Goal: Ask a question

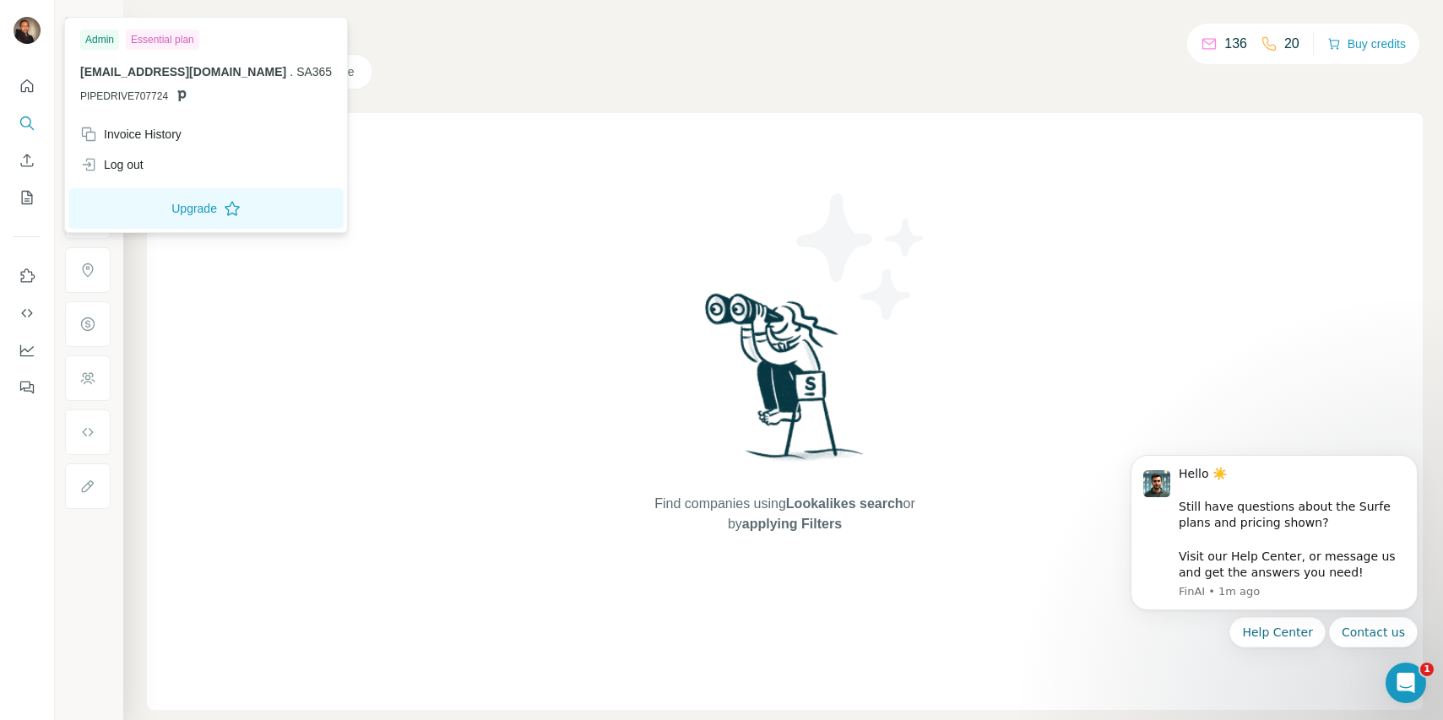
click at [101, 43] on div "Admin" at bounding box center [99, 40] width 39 height 20
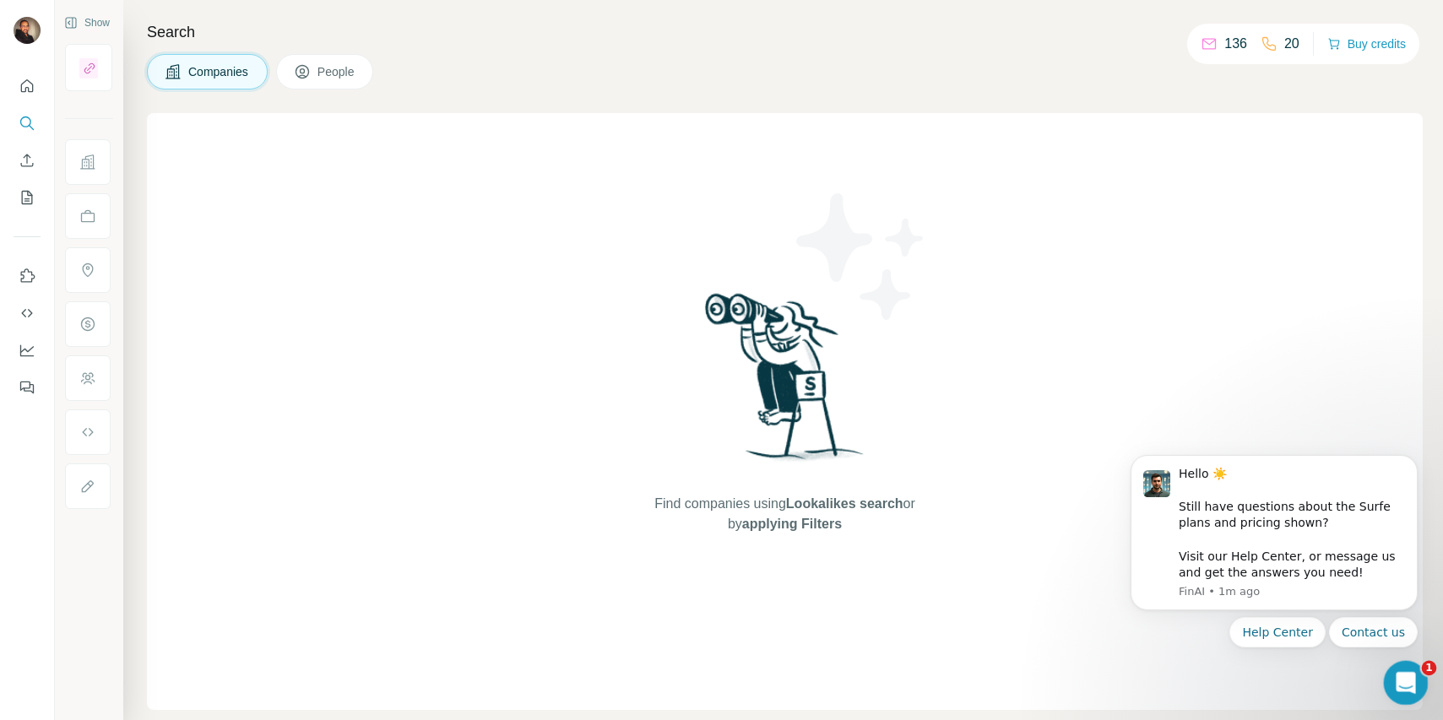
click at [1385, 688] on div "Open Intercom Messenger" at bounding box center [1403, 681] width 56 height 56
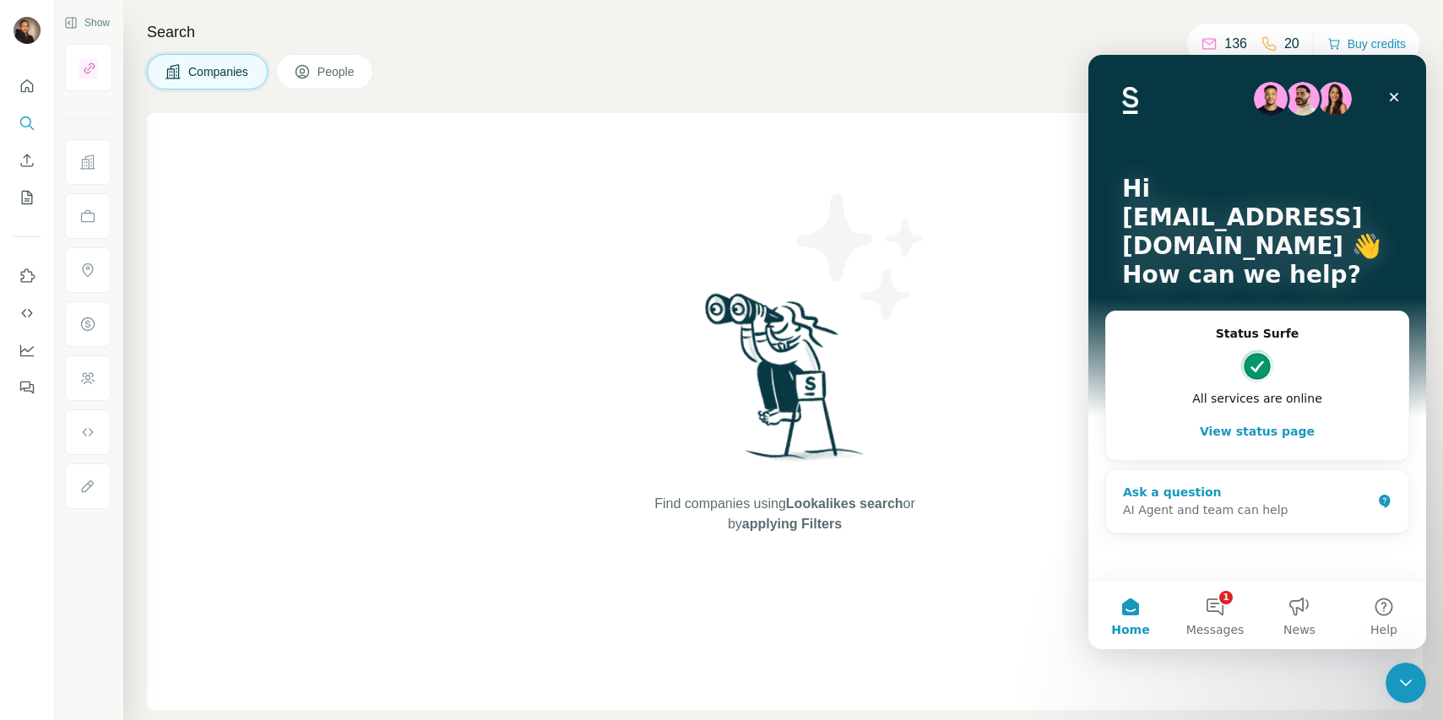
click at [1185, 499] on div "Ask a question" at bounding box center [1247, 493] width 248 height 18
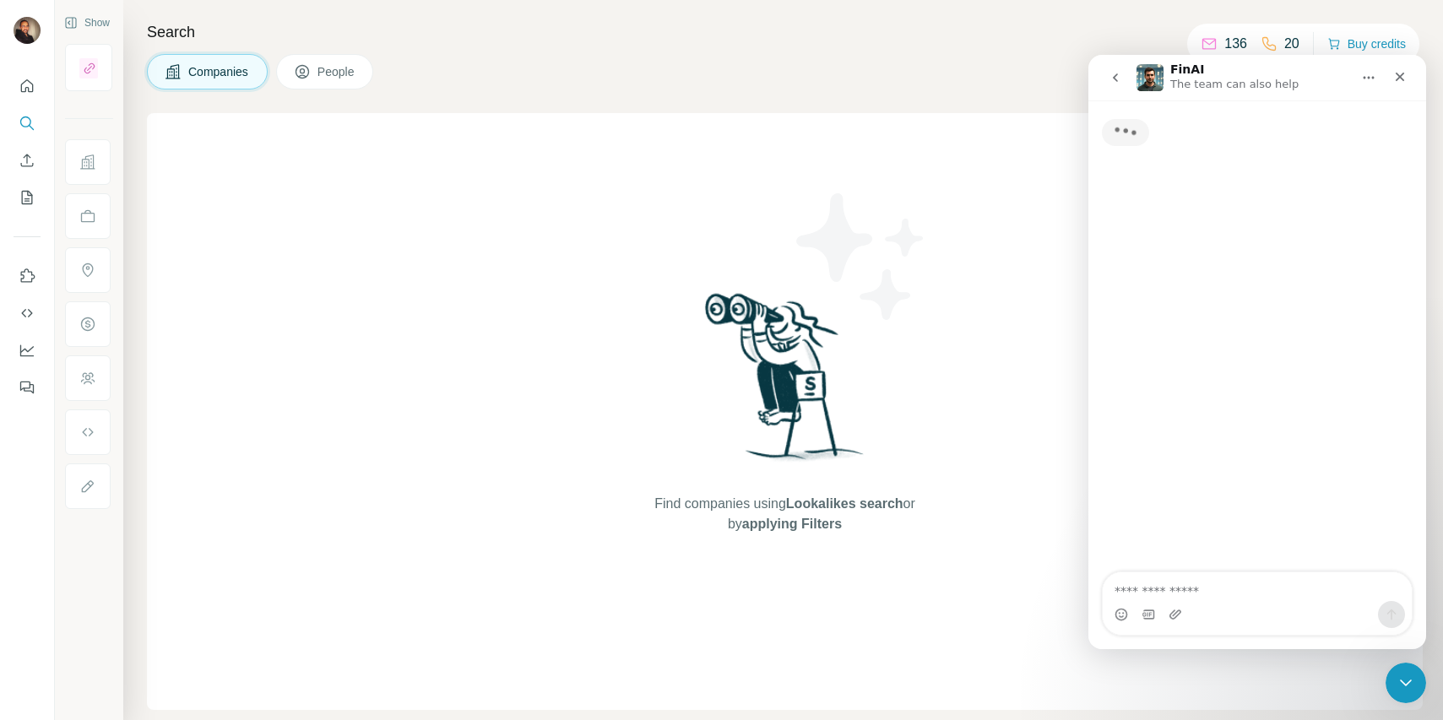
type textarea "*"
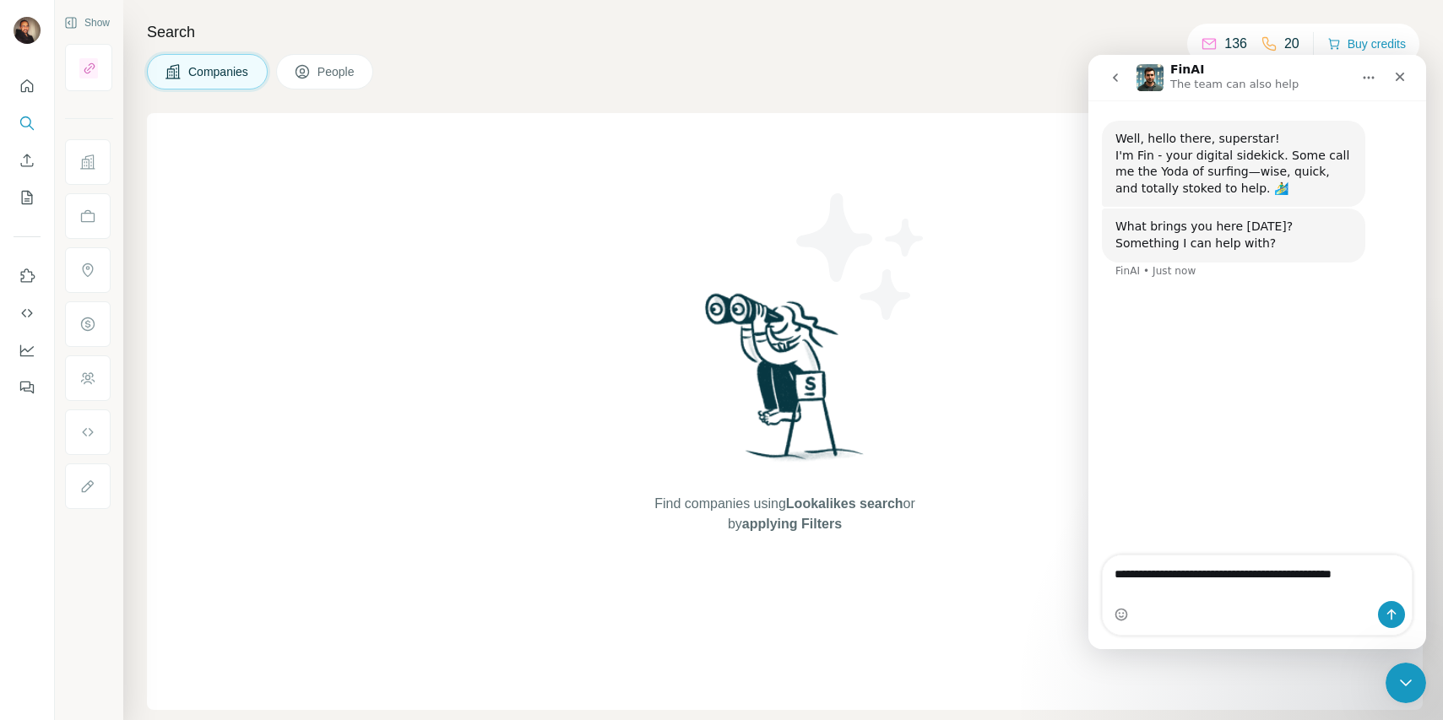
type textarea "**********"
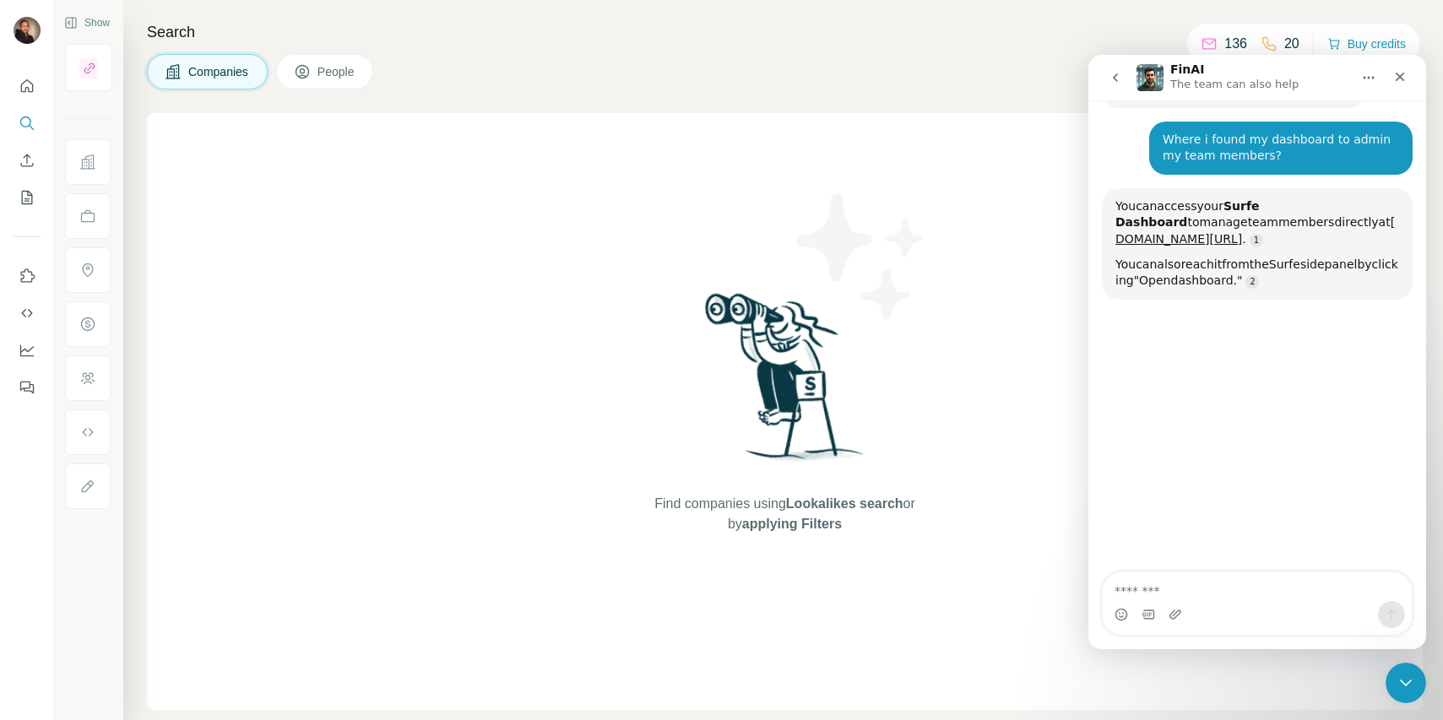
scroll to position [180, 0]
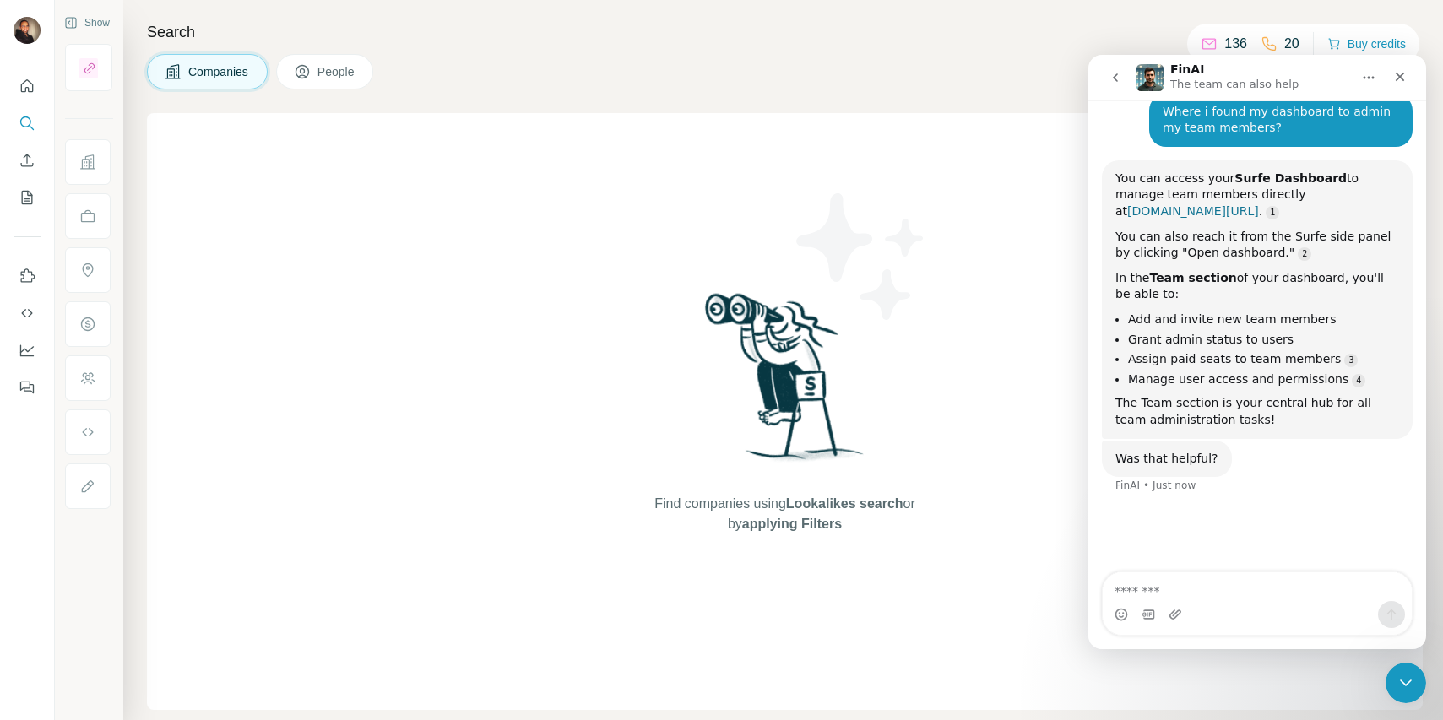
click at [1173, 214] on link "account.surfe.com/team" at bounding box center [1193, 211] width 132 height 14
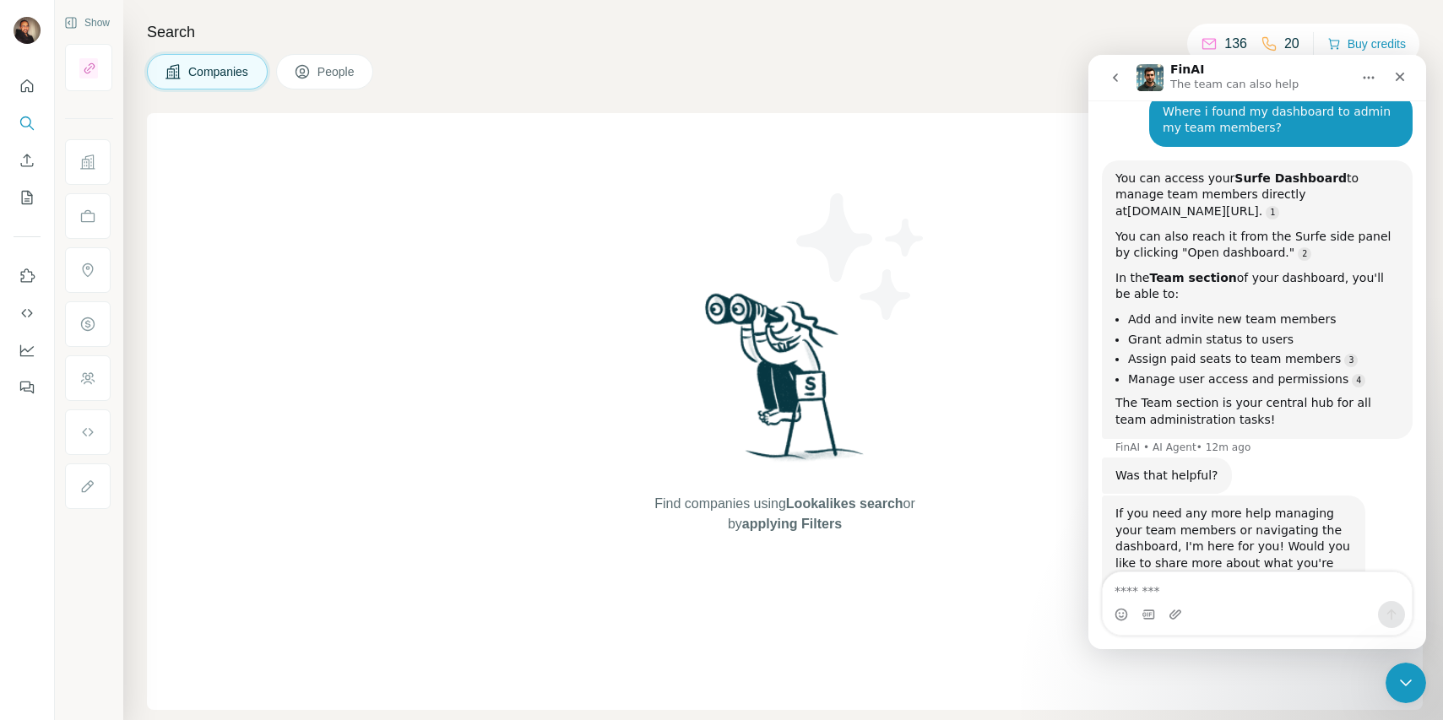
scroll to position [231, 0]
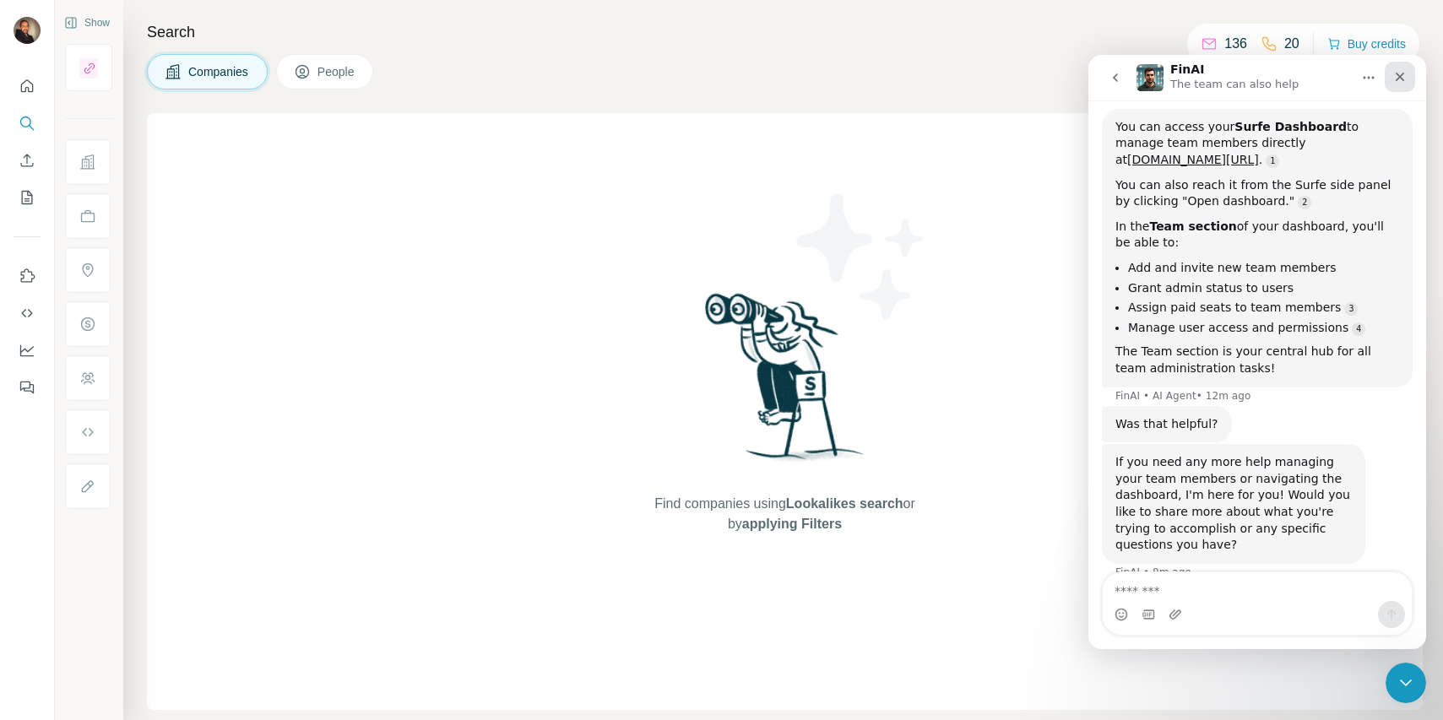
click at [1407, 76] on div "Close" at bounding box center [1400, 77] width 30 height 30
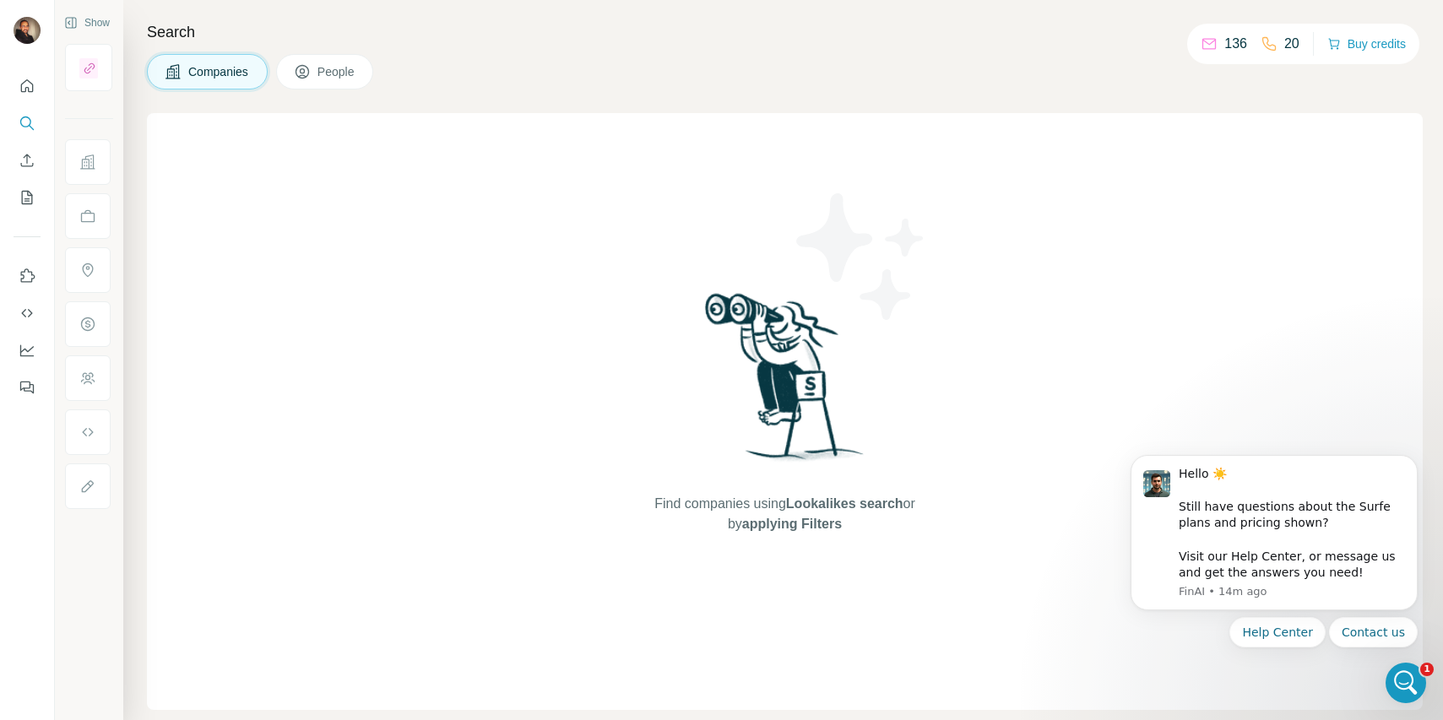
scroll to position [0, 0]
click at [22, 91] on icon "Quick start" at bounding box center [27, 85] width 13 height 13
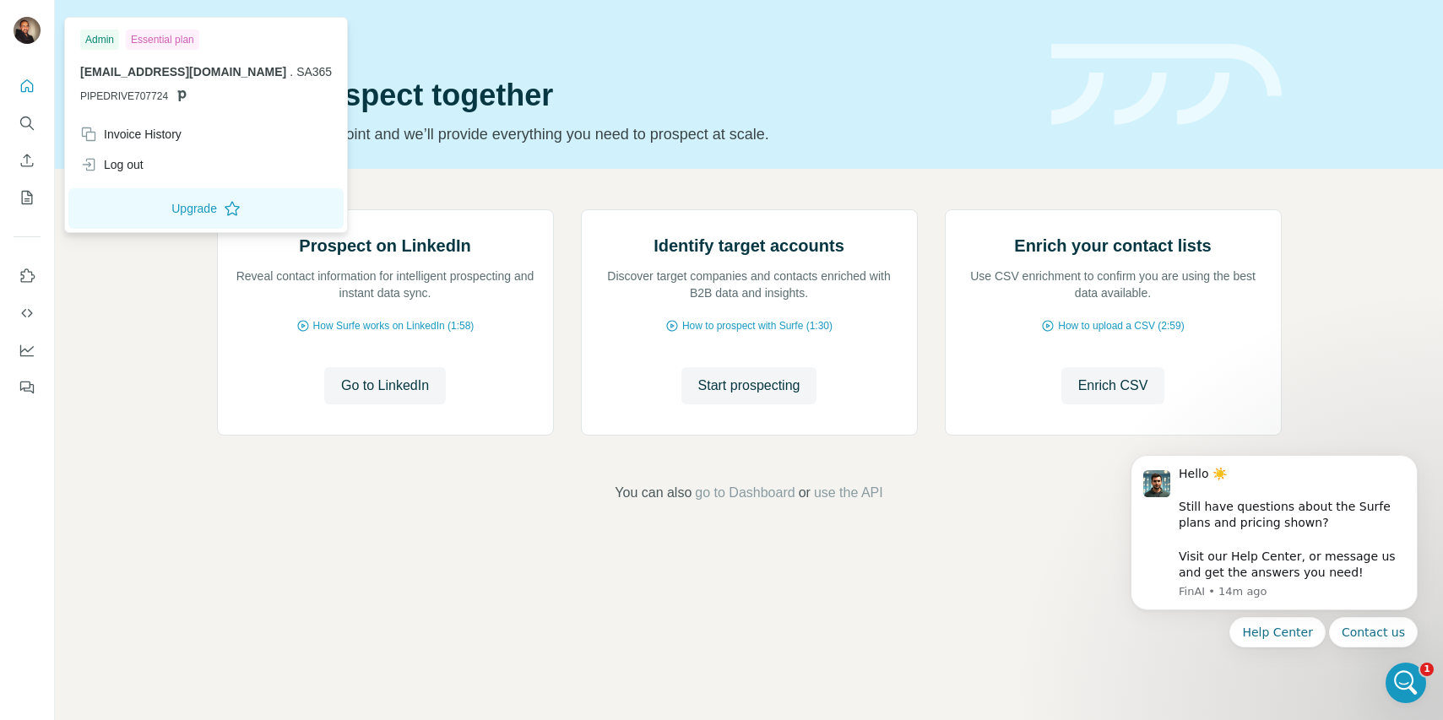
click at [23, 24] on img at bounding box center [27, 30] width 27 height 27
click at [21, 83] on icon "Quick start" at bounding box center [27, 86] width 17 height 17
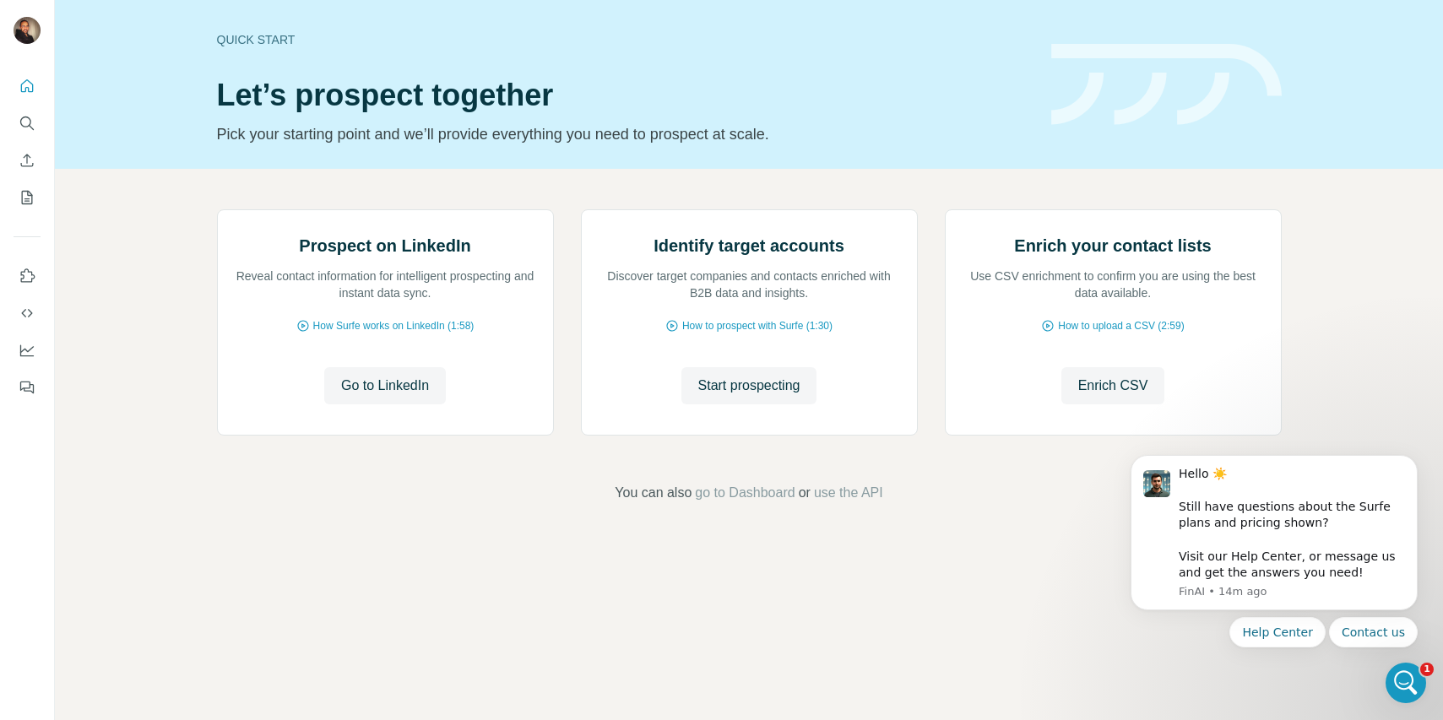
click at [87, 263] on div "Prospect on LinkedIn Reveal contact information for intelligent prospecting and…" at bounding box center [749, 356] width 1388 height 375
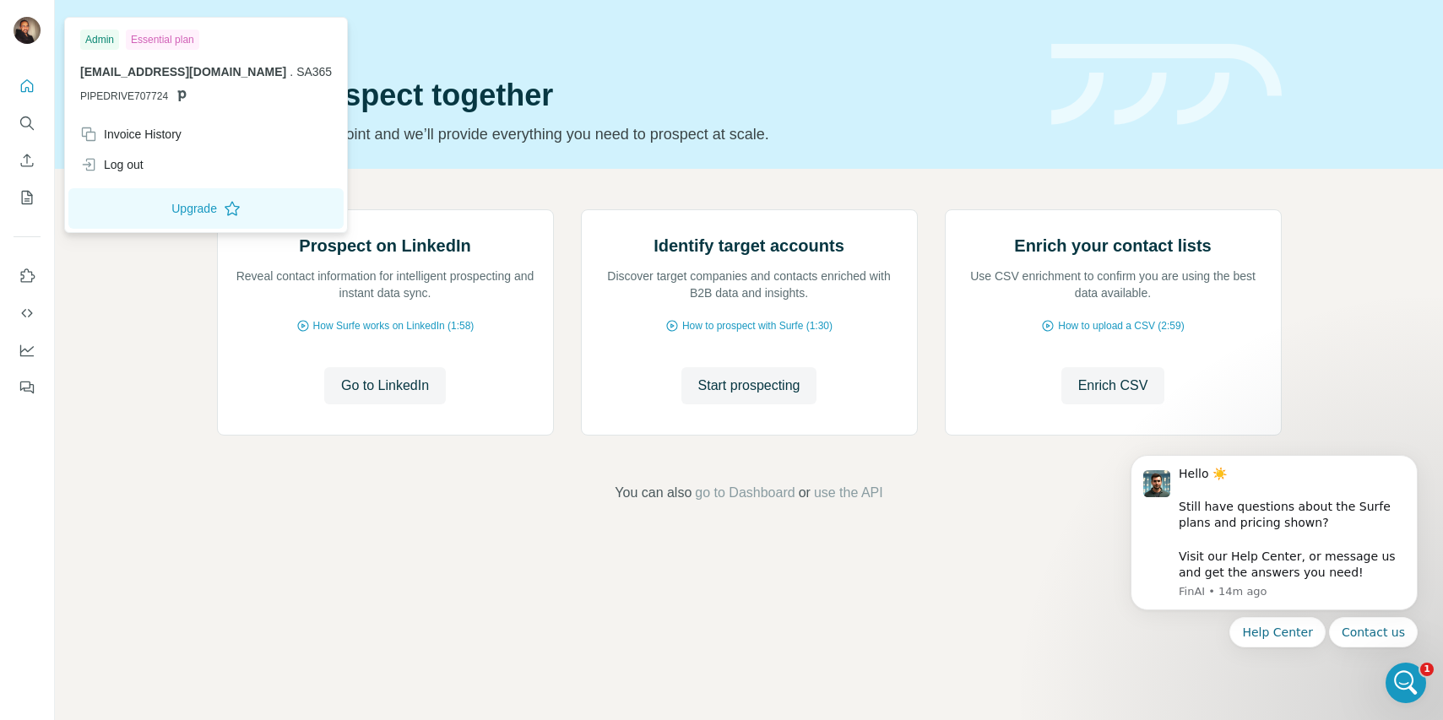
click at [21, 29] on img at bounding box center [27, 30] width 27 height 27
click at [131, 334] on div "Prospect on LinkedIn Reveal contact information for intelligent prospecting and…" at bounding box center [749, 356] width 1388 height 375
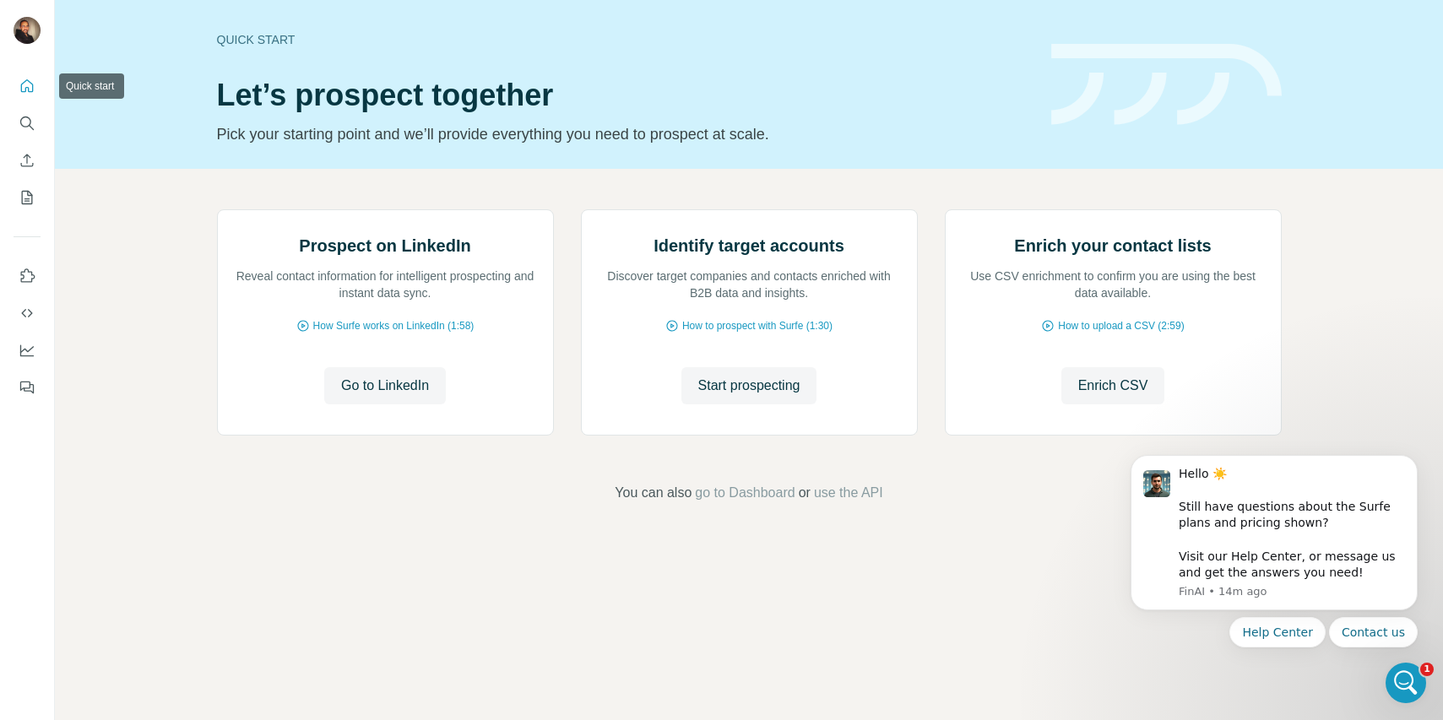
click at [23, 91] on icon "Quick start" at bounding box center [27, 85] width 13 height 13
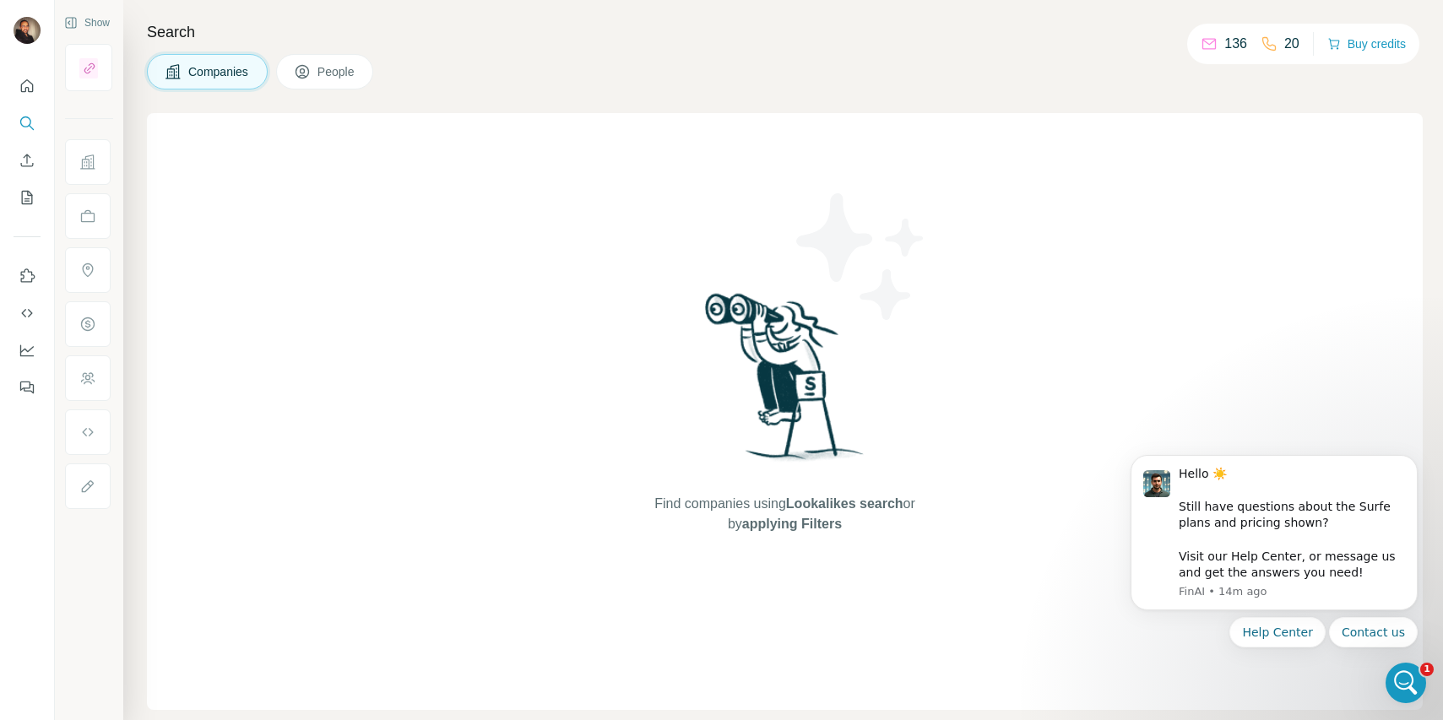
click at [1208, 43] on icon at bounding box center [1209, 43] width 17 height 17
click at [1345, 46] on button "Buy credits" at bounding box center [1366, 44] width 79 height 24
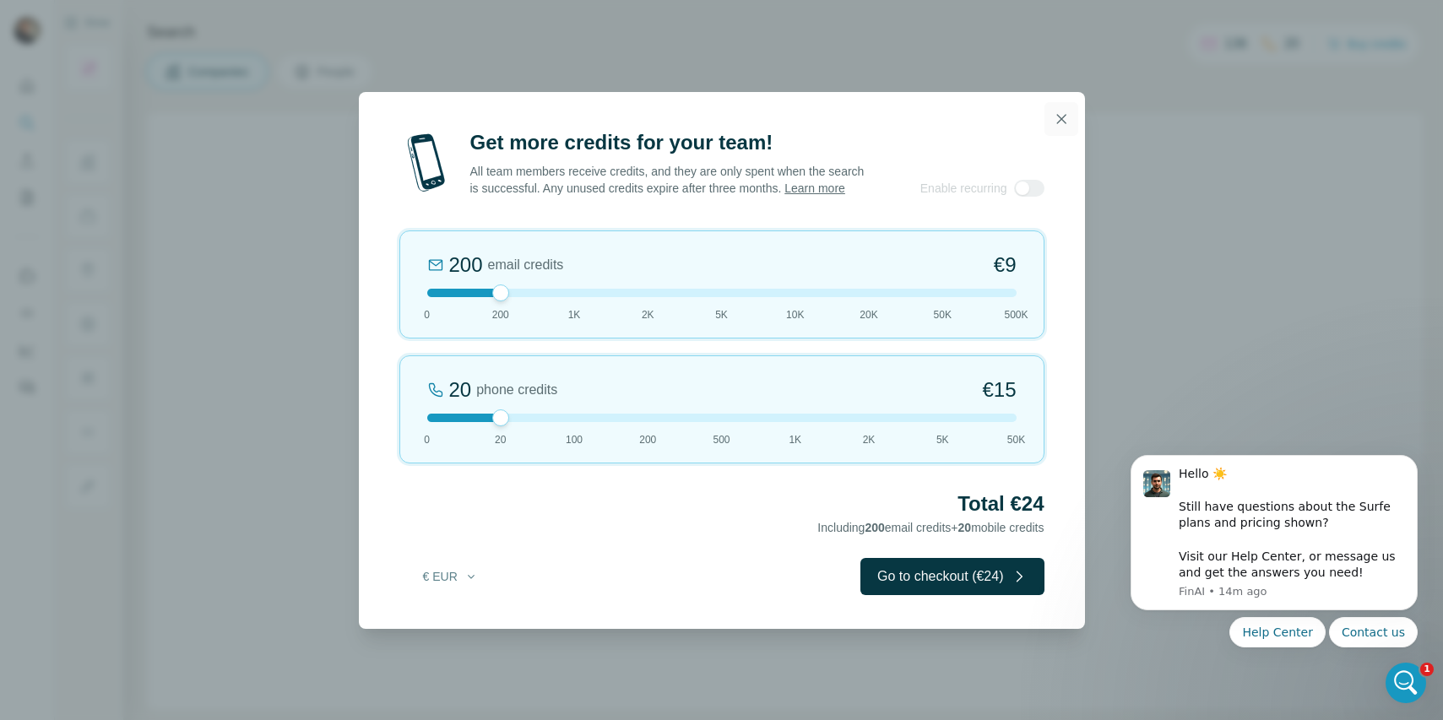
click at [1071, 109] on button "button" at bounding box center [1061, 119] width 34 height 34
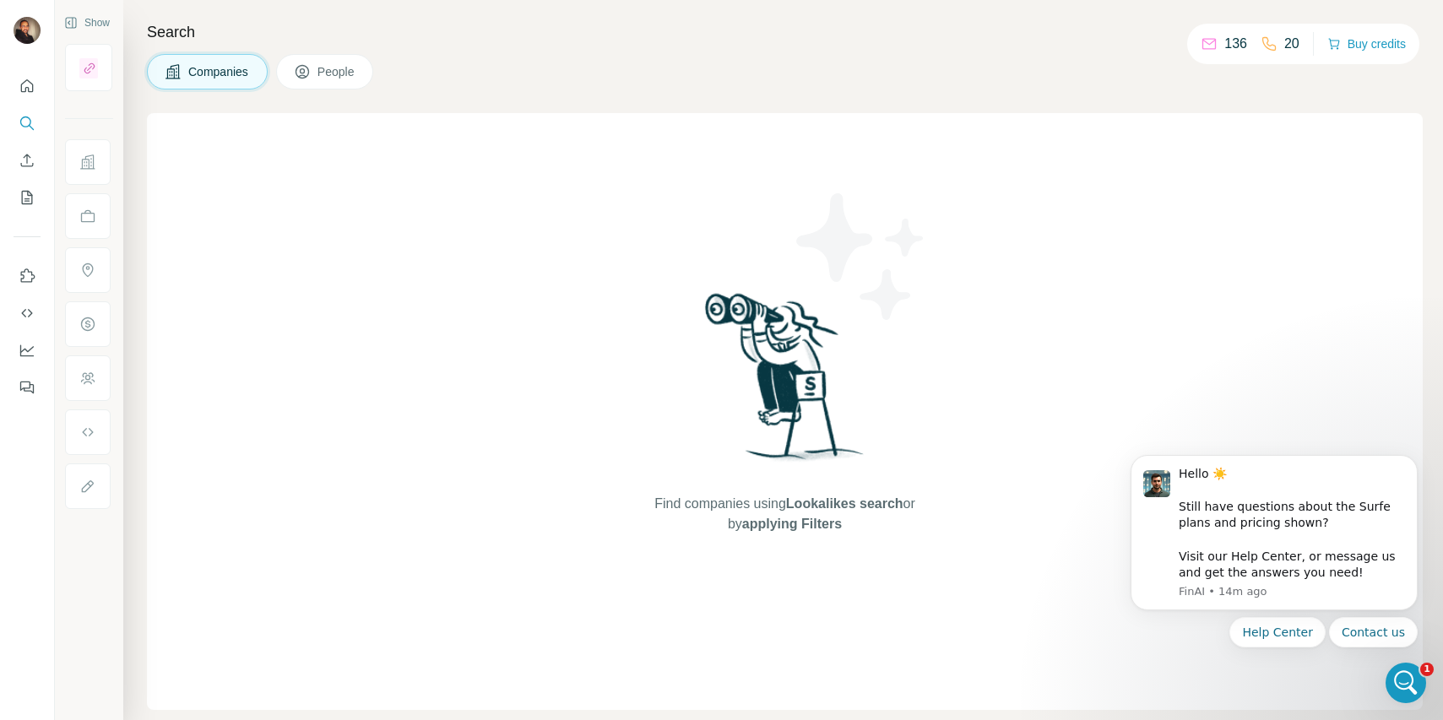
click at [1232, 41] on p "136" at bounding box center [1235, 44] width 23 height 20
click at [1207, 40] on icon at bounding box center [1209, 42] width 14 height 6
click at [306, 76] on icon at bounding box center [302, 72] width 8 height 9
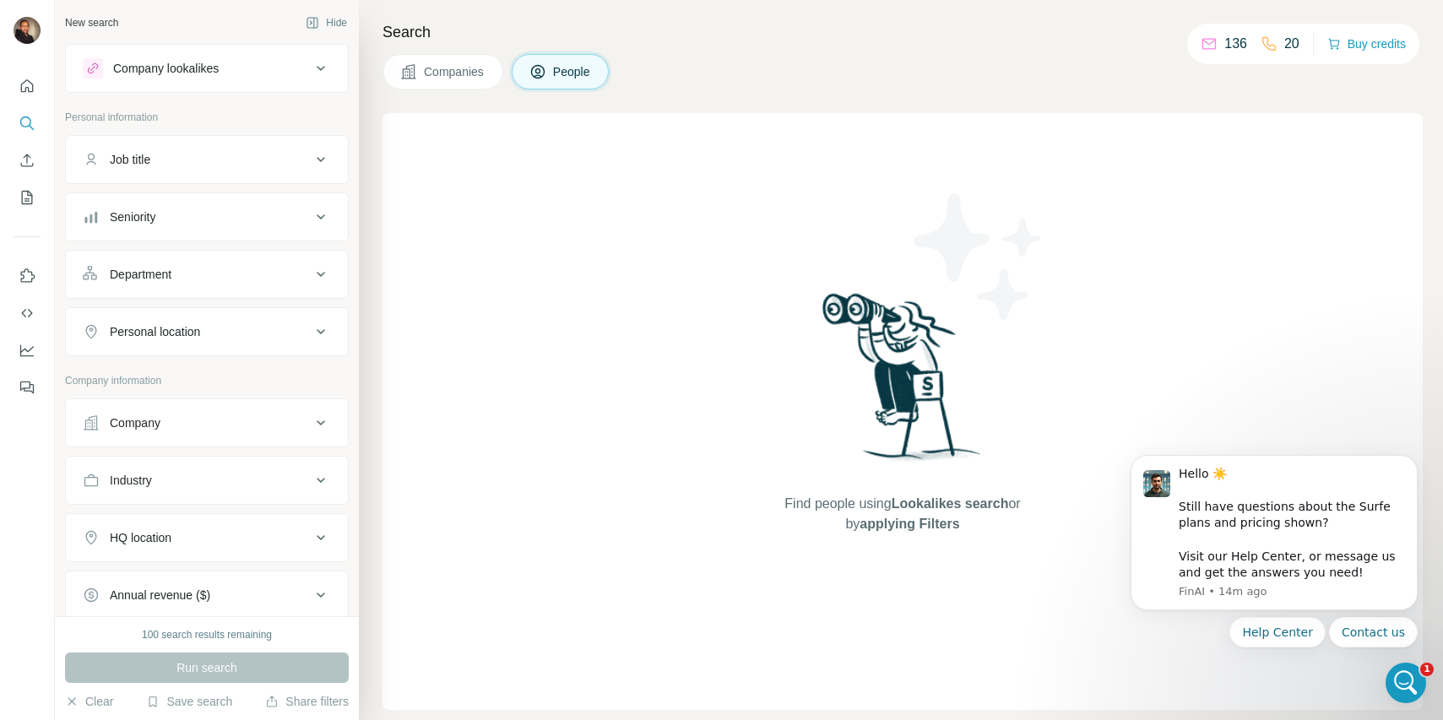
click at [411, 77] on icon at bounding box center [408, 71] width 17 height 17
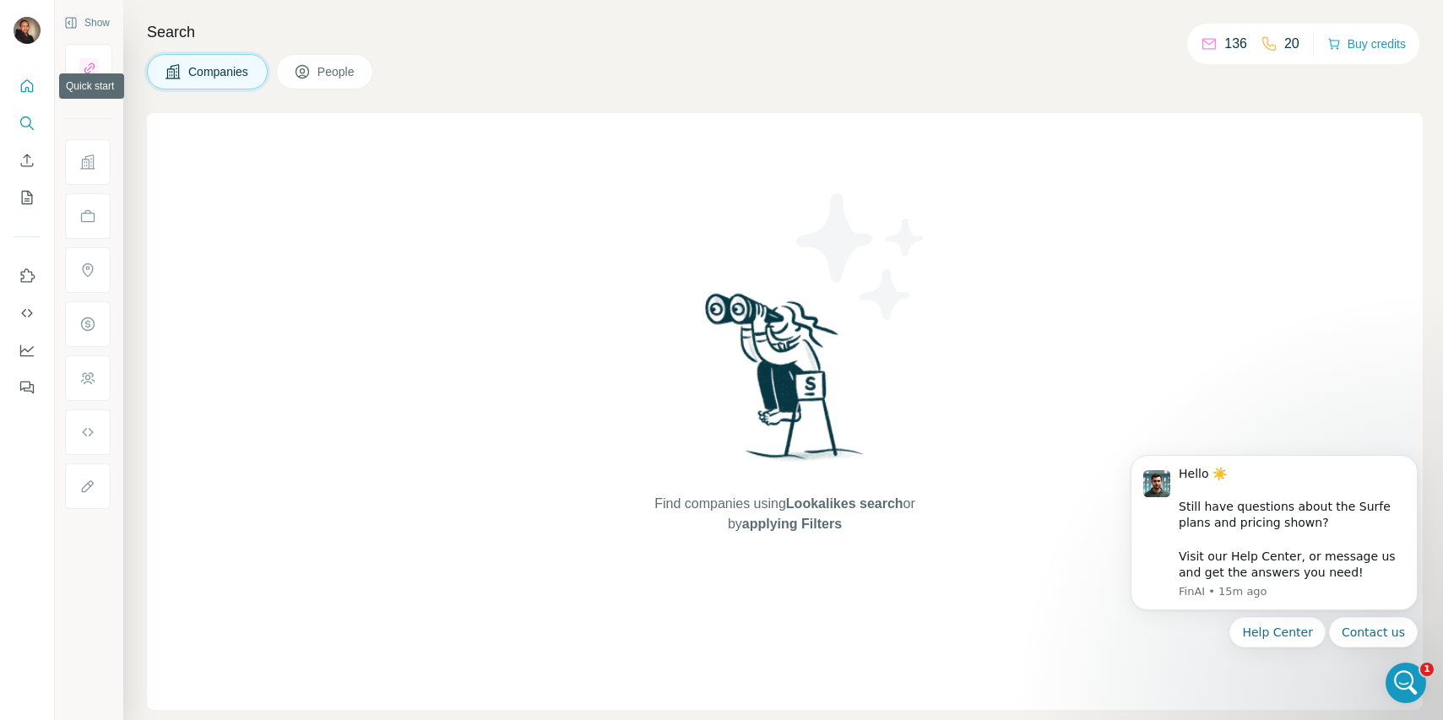
click at [35, 84] on button "Quick start" at bounding box center [27, 86] width 27 height 30
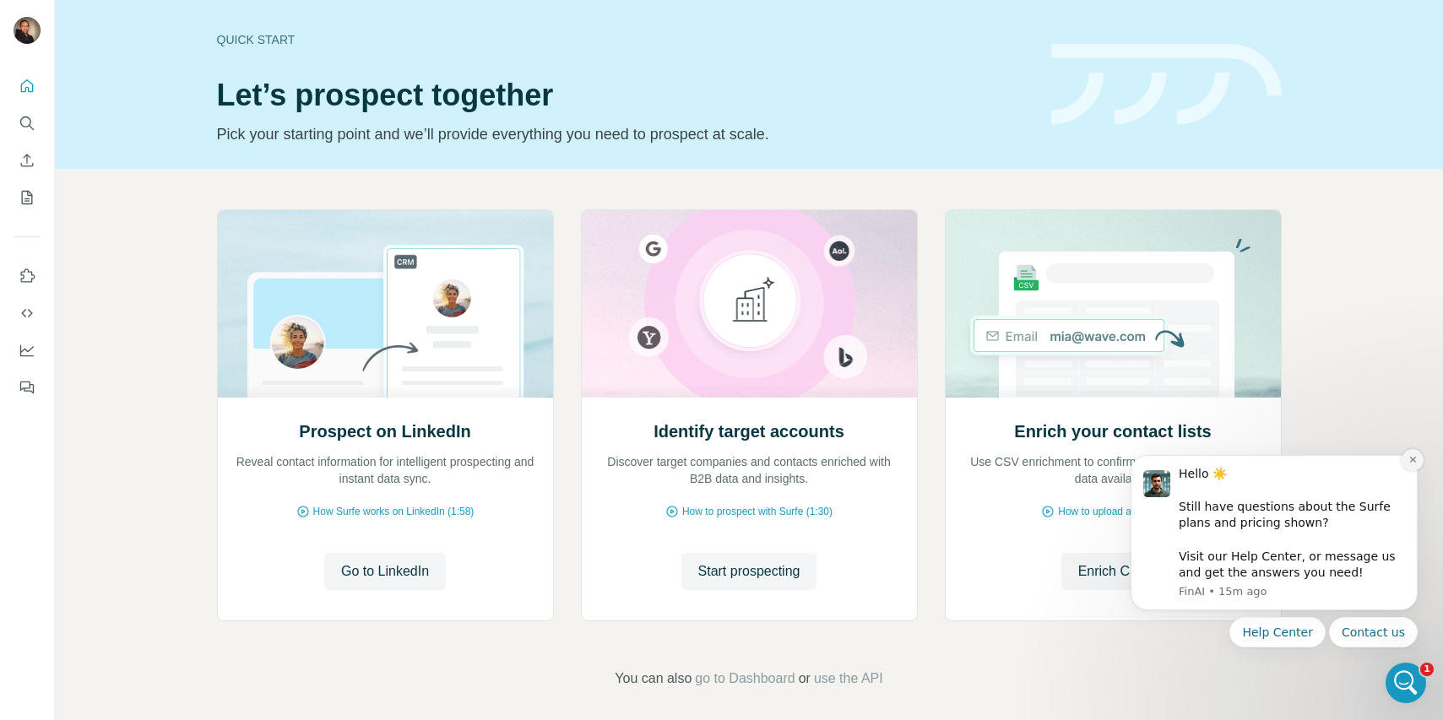
click at [1413, 461] on icon "Dismiss notification" at bounding box center [1412, 459] width 9 height 9
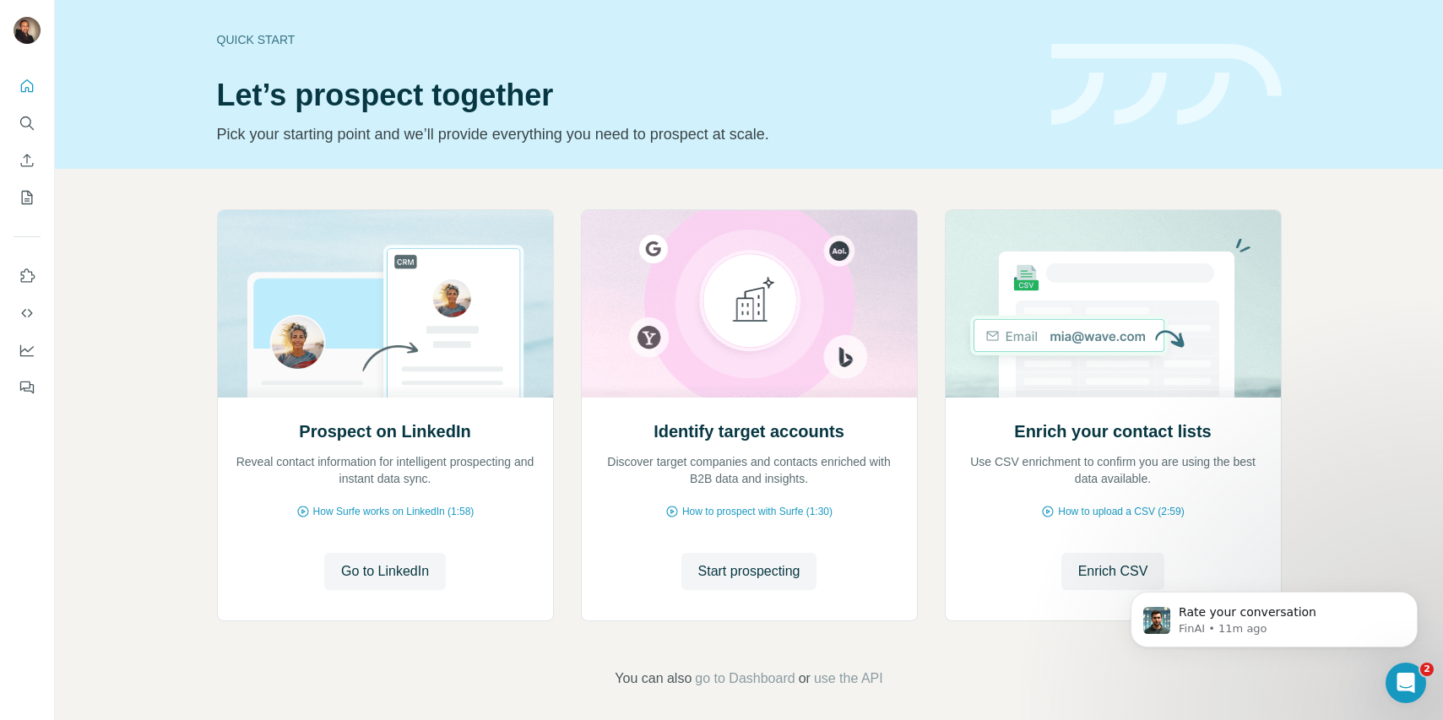
scroll to position [455, 0]
